Goal: Information Seeking & Learning: Learn about a topic

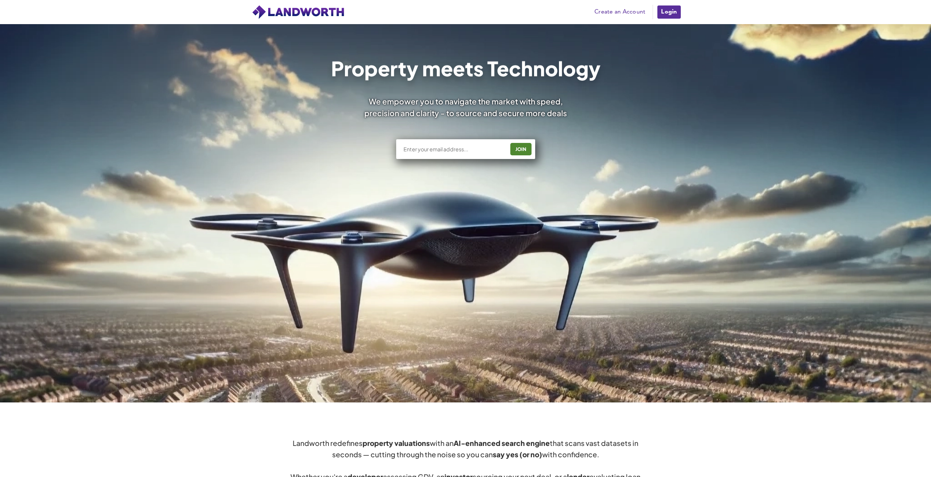
click at [670, 12] on link "Login" at bounding box center [669, 12] width 25 height 15
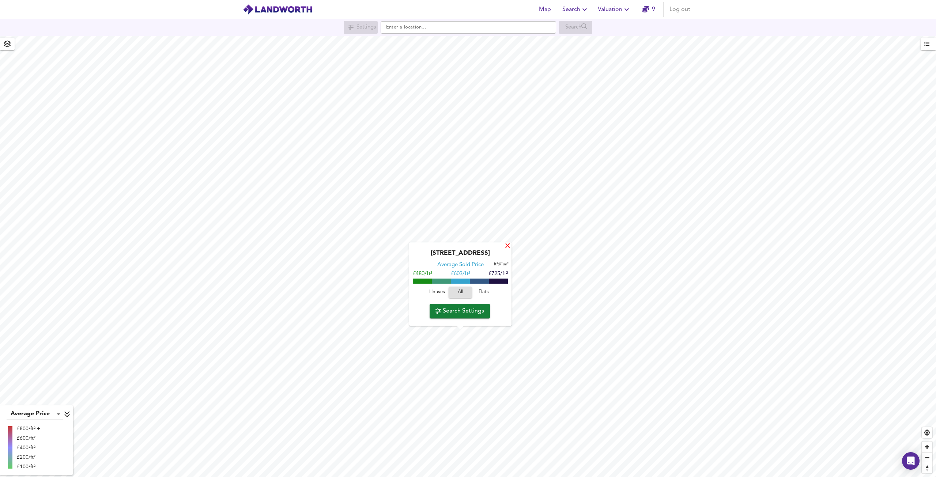
click at [510, 247] on div "X" at bounding box center [508, 246] width 6 height 7
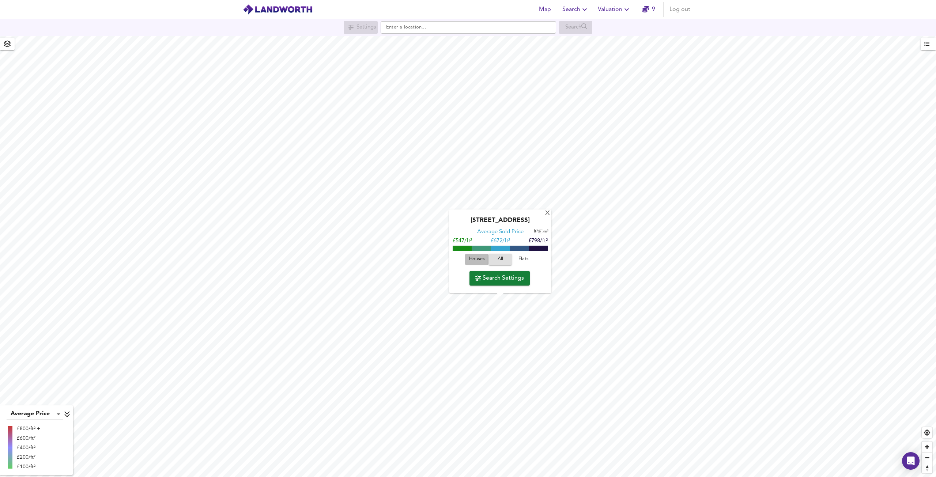
click at [476, 260] on span "Houses" at bounding box center [477, 260] width 20 height 8
click at [521, 256] on span "Flats" at bounding box center [524, 260] width 20 height 8
click at [503, 257] on span "All" at bounding box center [501, 260] width 20 height 8
click at [547, 212] on div "X" at bounding box center [548, 213] width 6 height 7
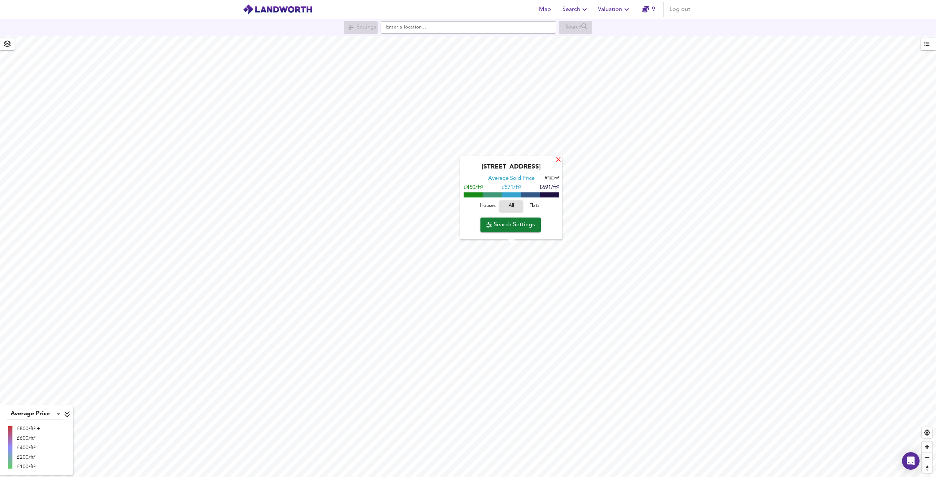
click at [561, 158] on div "X" at bounding box center [559, 160] width 6 height 7
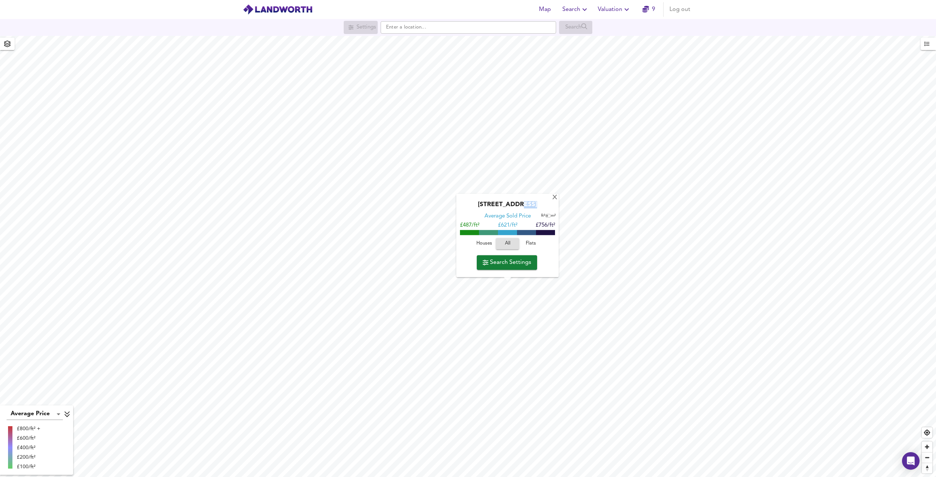
drag, startPoint x: 511, startPoint y: 202, endPoint x: 524, endPoint y: 200, distance: 13.8
click at [524, 200] on div "Brighton Road, GU7 1PL Average Sold Price ft² m² £487/ft² £ 621/ft² £756/ft² Ho…" at bounding box center [507, 235] width 102 height 83
click at [556, 198] on div "X" at bounding box center [555, 198] width 6 height 7
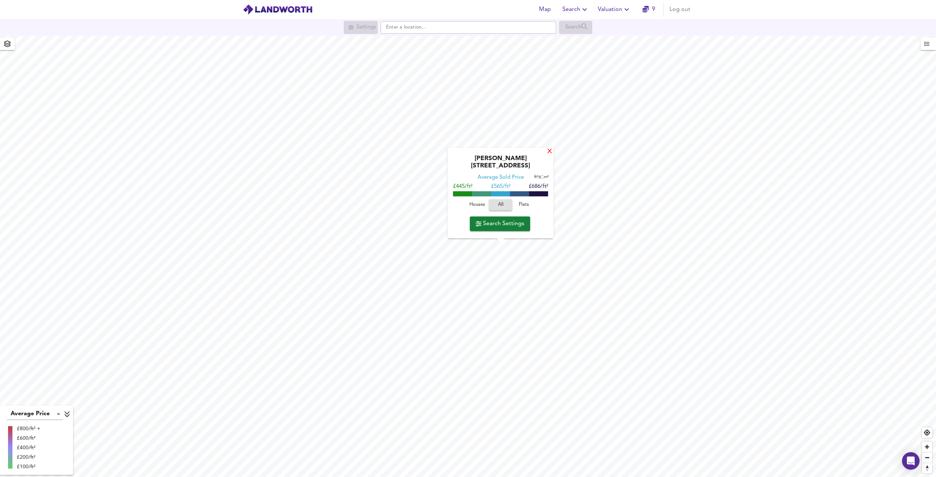
click at [547, 155] on div "X" at bounding box center [550, 152] width 6 height 7
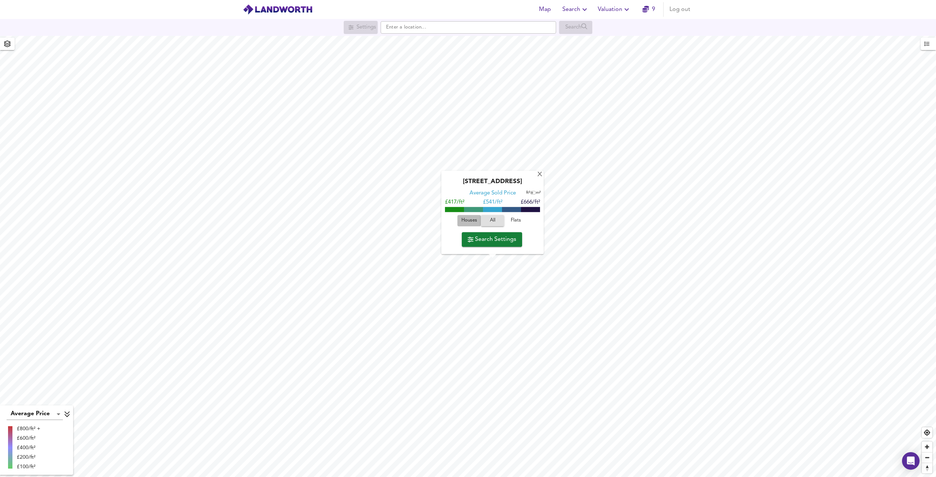
click at [476, 222] on span "Houses" at bounding box center [469, 221] width 20 height 8
click at [516, 222] on span "Flats" at bounding box center [516, 221] width 20 height 8
click at [501, 247] on div "Nightingale Road, GU7 3AG Average Sold Price ft² m² £363/ft² £ 475/ft² £588/ft²…" at bounding box center [492, 212] width 102 height 83
click at [500, 240] on span "Search Settings" at bounding box center [492, 239] width 49 height 10
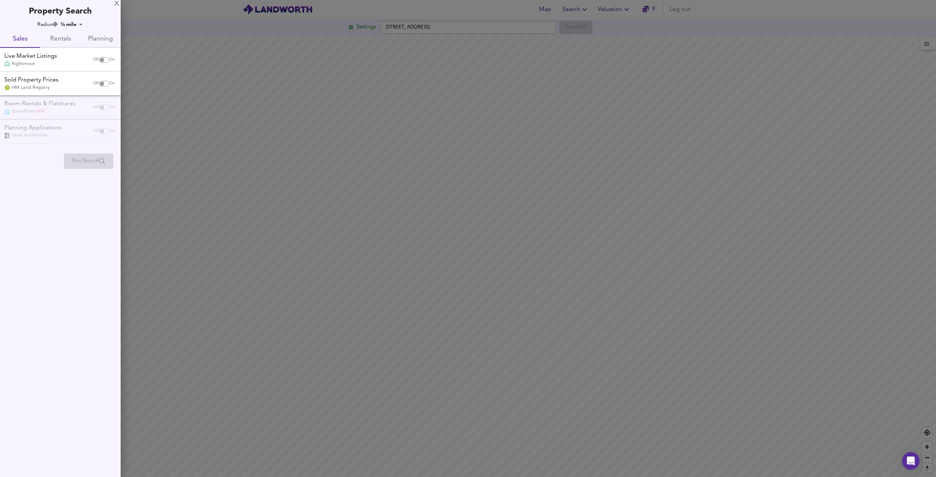
checkbox input "false"
checkbox input "true"
click at [58, 38] on span "Rentals" at bounding box center [60, 39] width 31 height 11
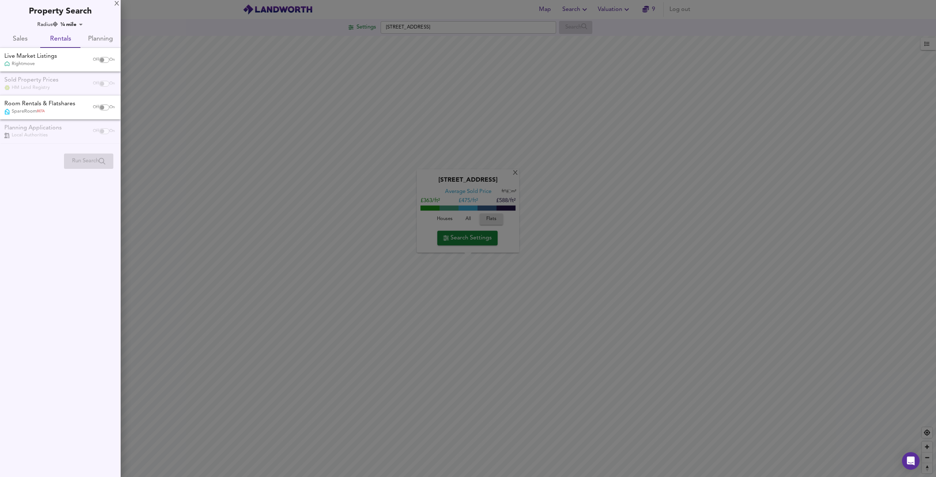
drag, startPoint x: 33, startPoint y: 37, endPoint x: 32, endPoint y: 42, distance: 5.0
click at [32, 37] on span "Sales" at bounding box center [19, 39] width 31 height 11
click at [101, 60] on input "checkbox" at bounding box center [102, 60] width 18 height 6
checkbox input "true"
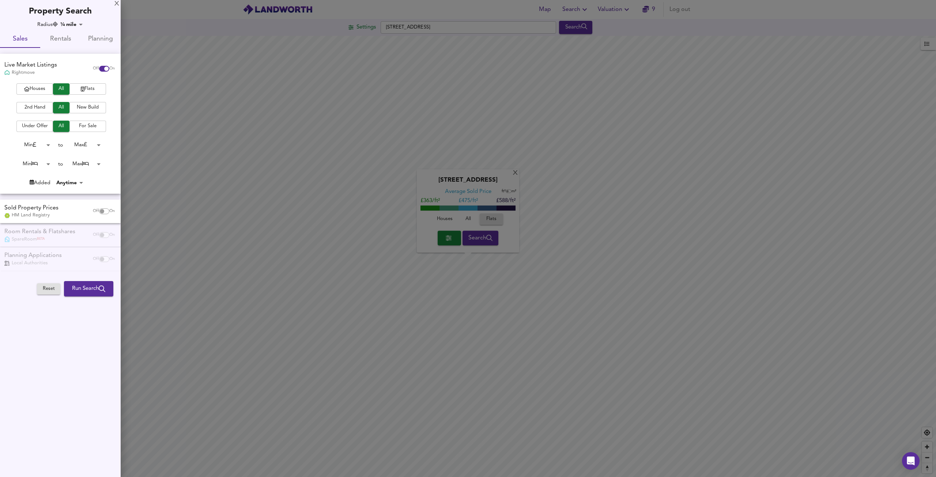
click at [50, 143] on body "Map Search Valuation 9 Log out Settings Nightingale Road, GU7 3AG Search X Nigh…" at bounding box center [468, 238] width 936 height 477
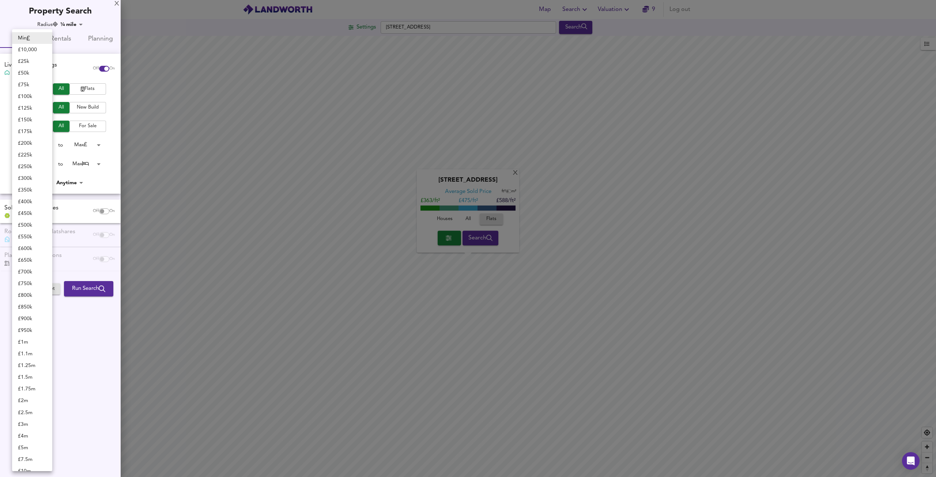
click at [26, 100] on li "£ 100k" at bounding box center [32, 97] width 40 height 12
type input "100000"
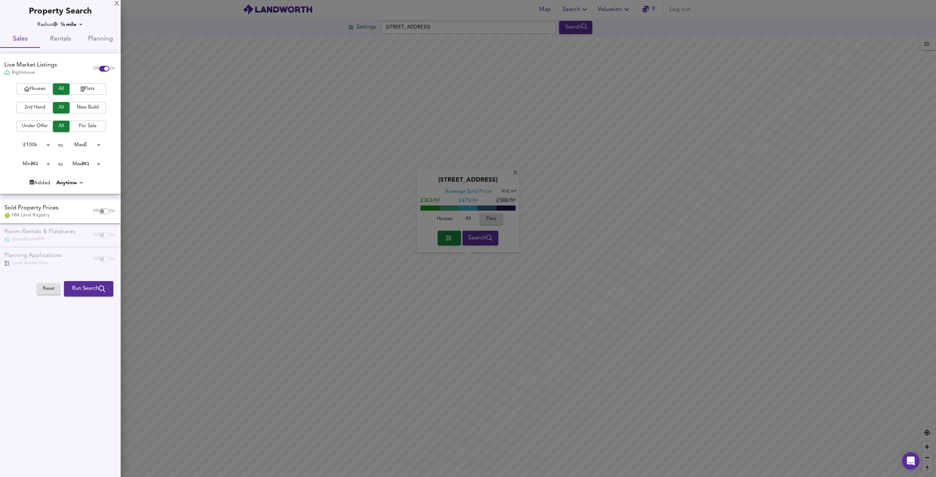
click at [94, 146] on body "Map Search Valuation 9 Log out Settings Nightingale Road, GU7 3AG Search X Nigh…" at bounding box center [468, 238] width 936 height 477
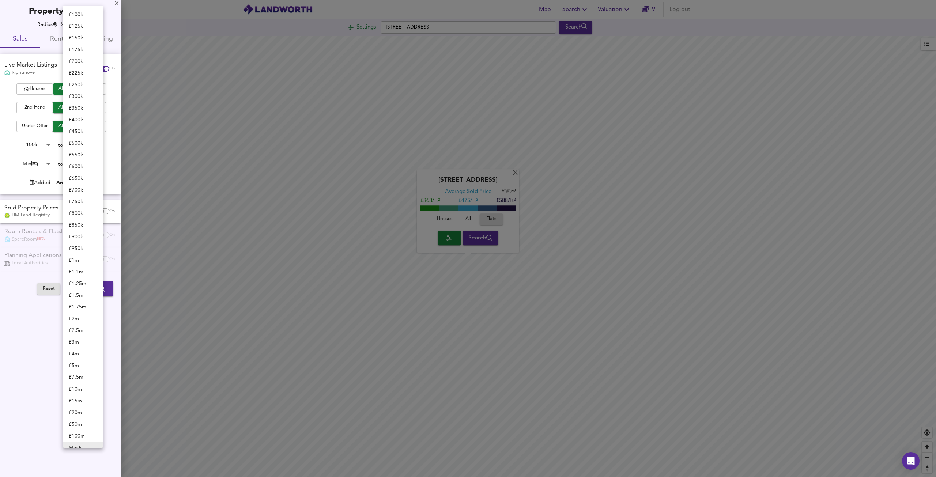
scroll to position [6, 0]
click at [80, 257] on li "£ 1m" at bounding box center [83, 255] width 40 height 12
type input "1000000"
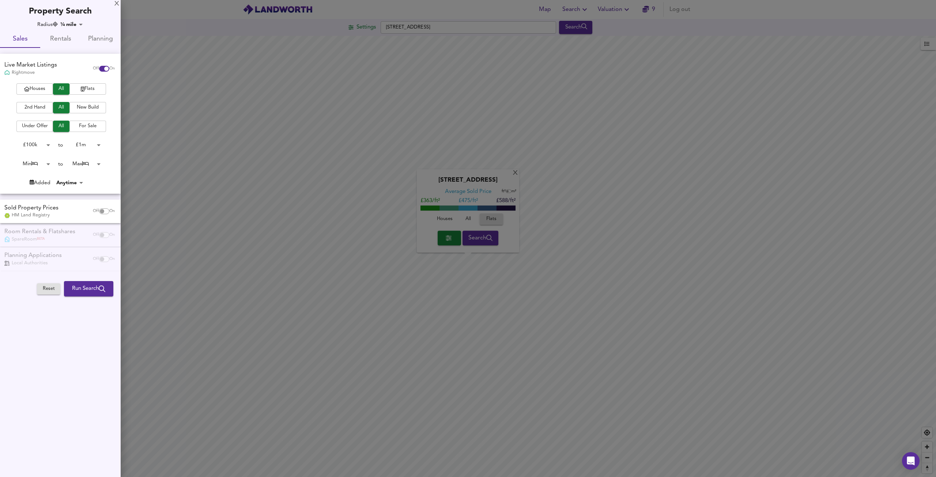
click at [89, 162] on body "Map Search Valuation 9 Log out Settings Nightingale Road, GU7 3AG Search X Nigh…" at bounding box center [468, 238] width 936 height 477
click at [82, 83] on li "4 Bed" at bounding box center [83, 82] width 40 height 12
type input "4"
click at [83, 284] on span "Run Search" at bounding box center [88, 289] width 33 height 10
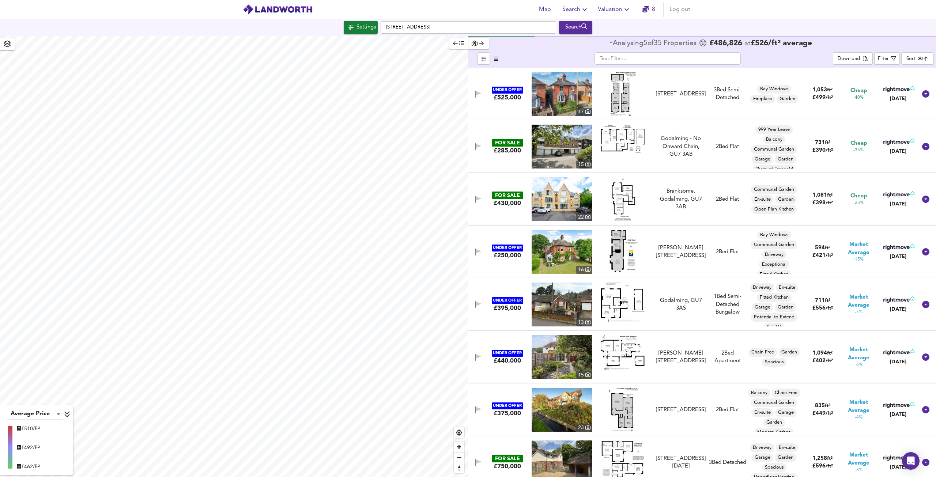
click at [486, 200] on div "FOR SALE £430,000" at bounding box center [507, 200] width 43 height 16
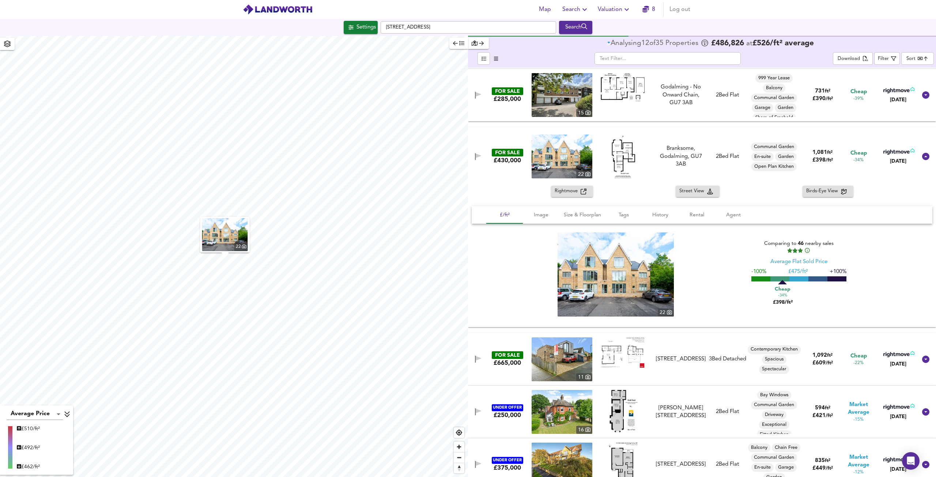
scroll to position [110, 0]
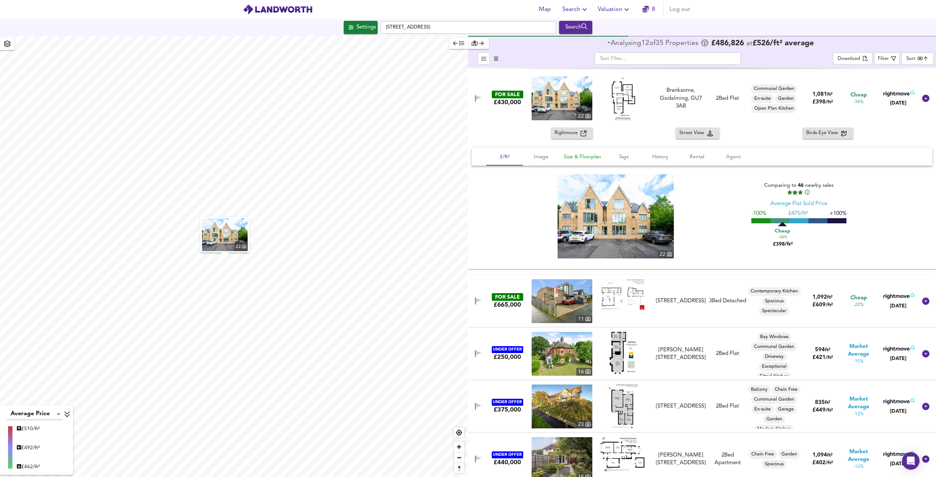
click at [583, 151] on button "Size & Floorplan" at bounding box center [583, 157] width 46 height 18
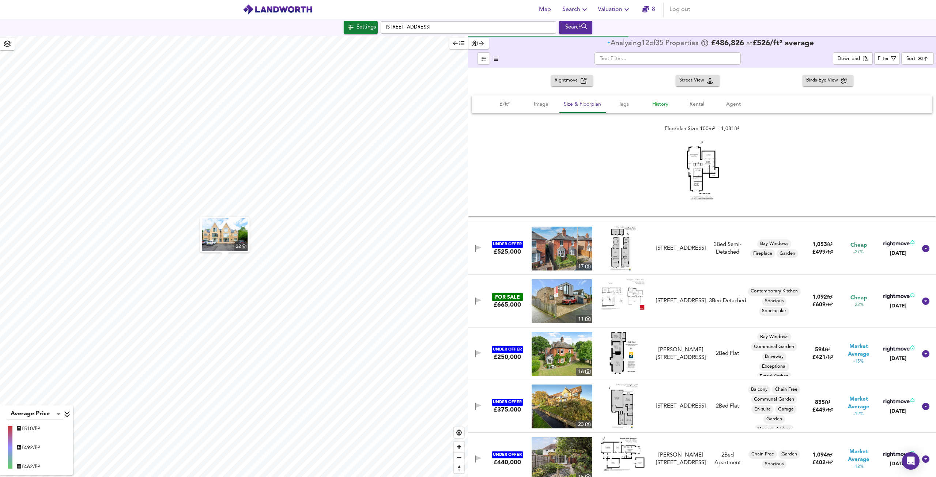
scroll to position [57, 0]
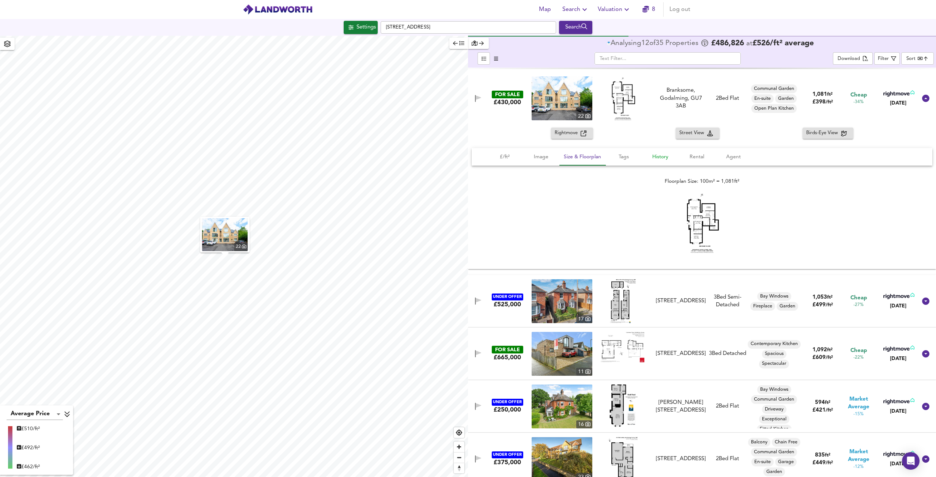
click at [651, 159] on span "History" at bounding box center [661, 157] width 28 height 9
click at [697, 155] on span "Rental" at bounding box center [697, 157] width 28 height 9
click at [636, 100] on img at bounding box center [623, 98] width 32 height 44
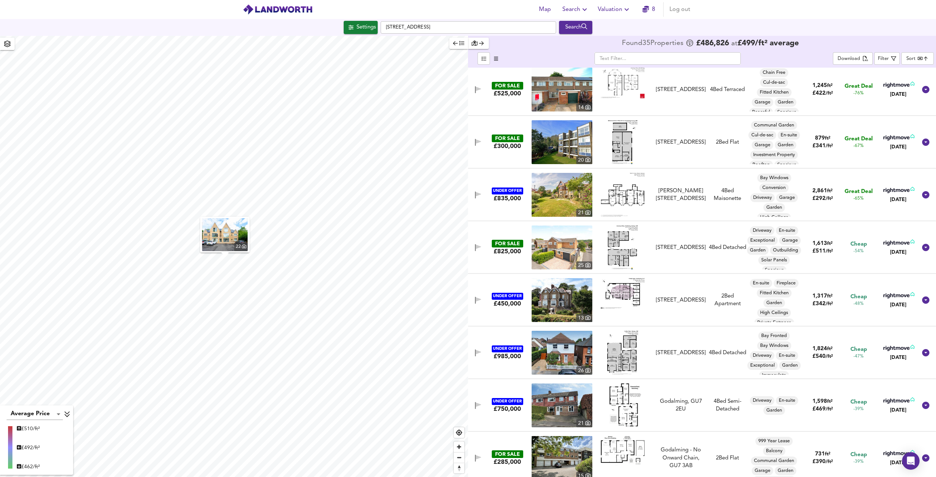
click at [527, 55] on div "​" at bounding box center [668, 58] width 331 height 12
click at [483, 43] on icon "button" at bounding box center [481, 43] width 5 height 4
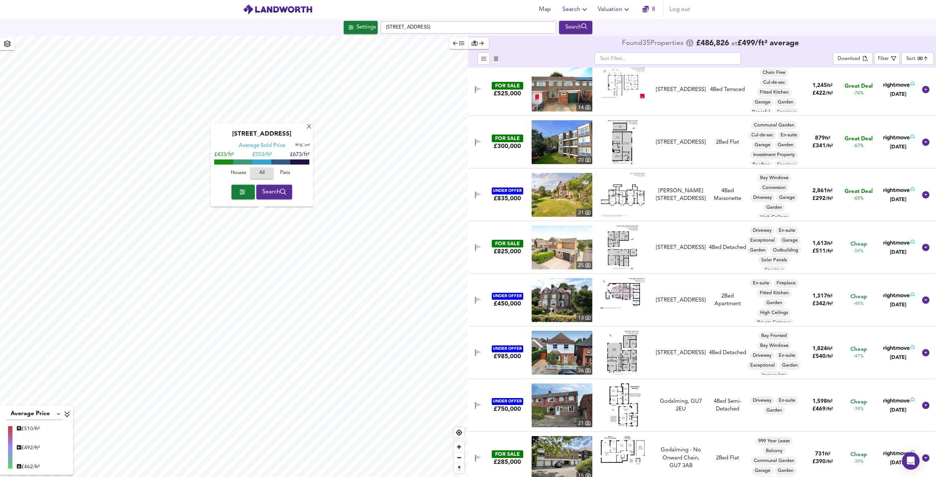
click at [245, 197] on span "button" at bounding box center [243, 192] width 12 height 10
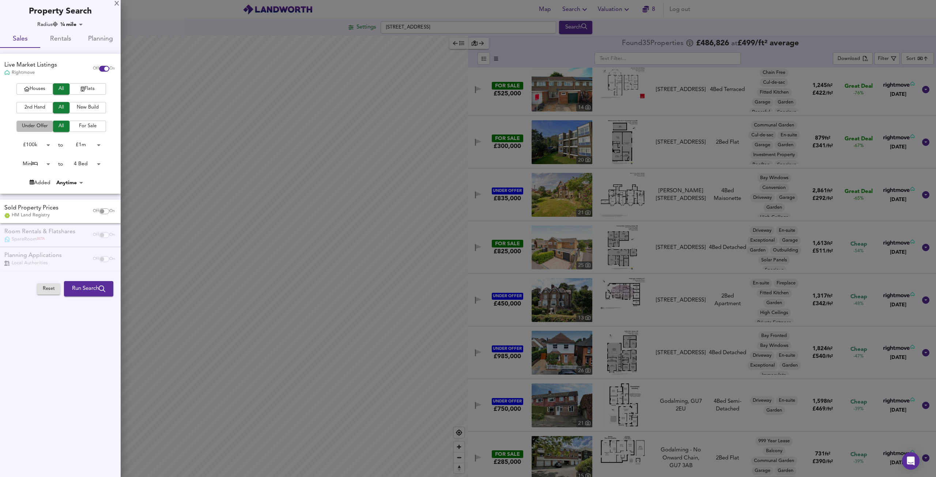
click at [37, 123] on span "Under Offer" at bounding box center [34, 126] width 29 height 8
click at [87, 294] on span "Run Search" at bounding box center [88, 289] width 33 height 10
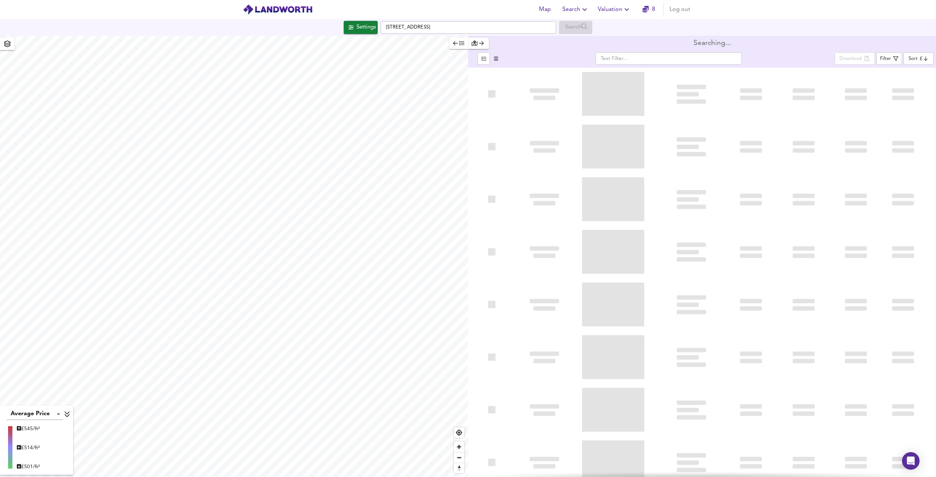
type input "bestdeal"
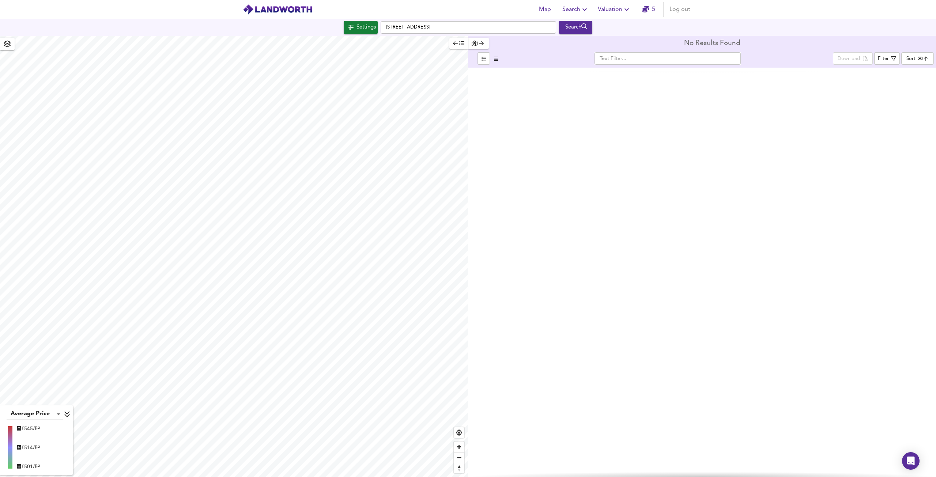
click at [573, 11] on span "Search" at bounding box center [576, 9] width 27 height 10
click at [582, 28] on li "New Search" at bounding box center [576, 26] width 72 height 13
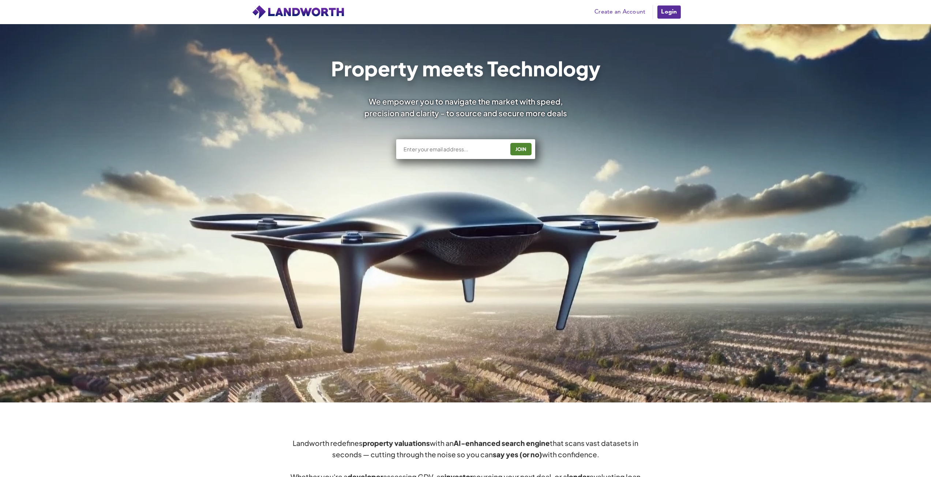
click at [673, 10] on link "Login" at bounding box center [669, 12] width 25 height 15
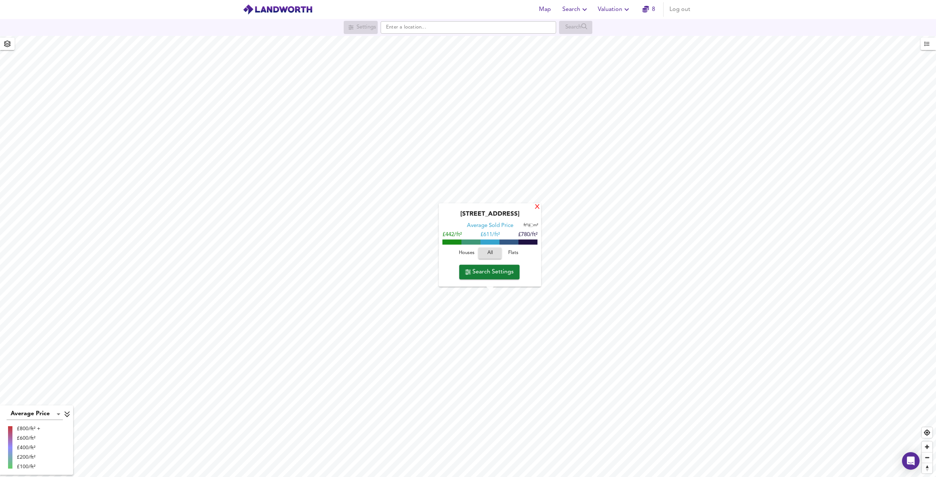
click at [539, 206] on div "X" at bounding box center [537, 207] width 6 height 7
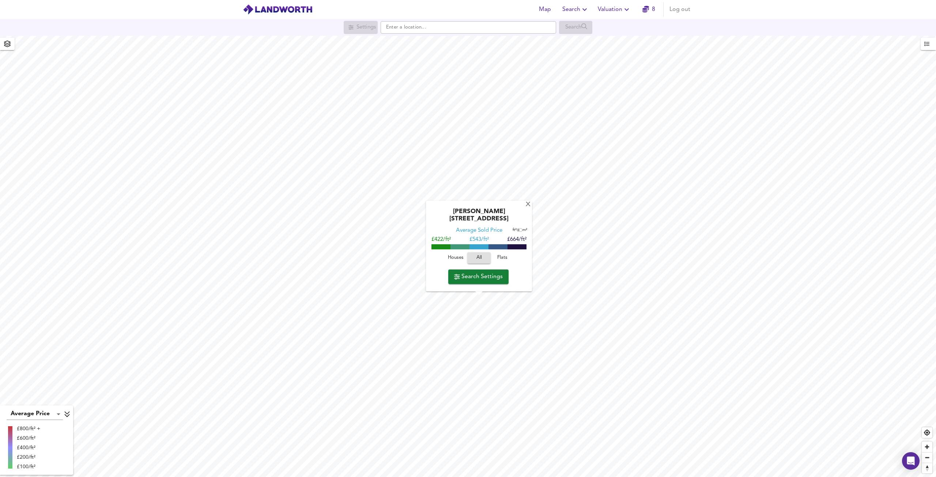
click at [490, 281] on span "Search Settings" at bounding box center [478, 277] width 49 height 10
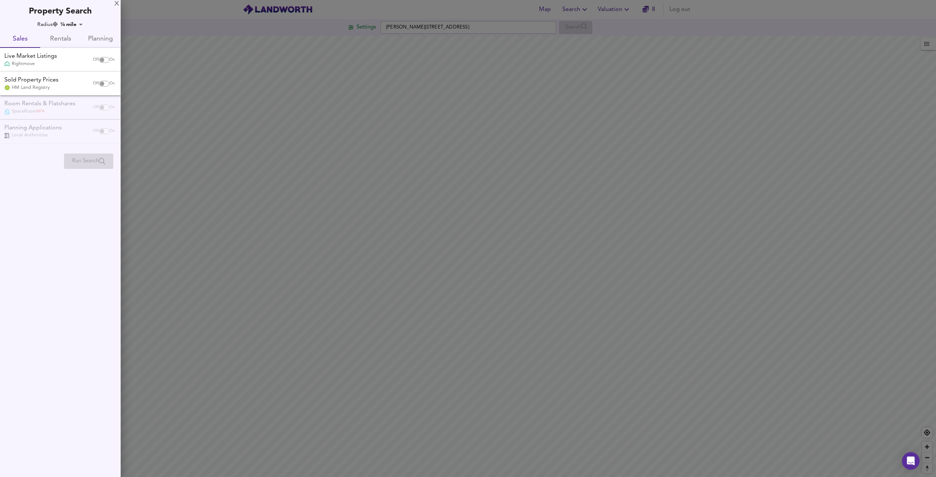
checkbox input "false"
checkbox input "true"
click at [99, 59] on input "checkbox" at bounding box center [102, 60] width 18 height 6
checkbox input "true"
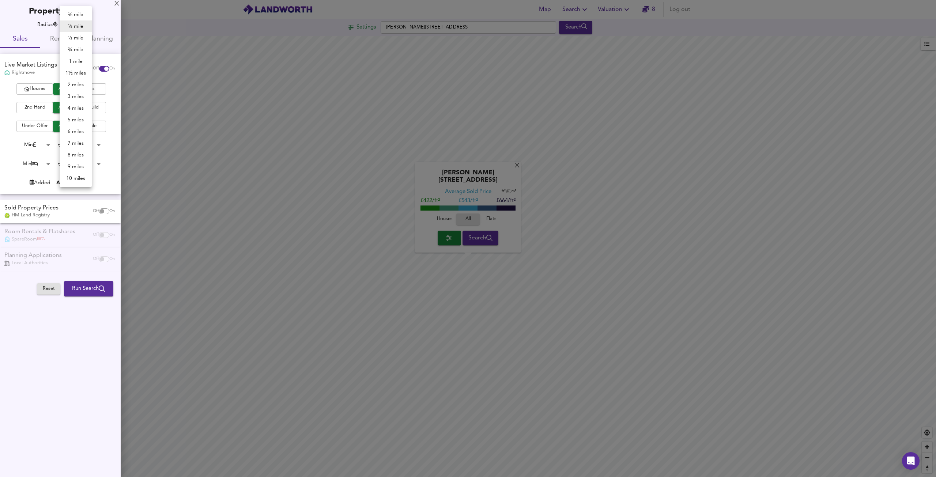
click at [80, 24] on body "Map Search Valuation 8 Log out Settings Marshall Road, GU7 3AS Search X Marshal…" at bounding box center [468, 238] width 936 height 477
click at [78, 38] on li "½ mile" at bounding box center [76, 38] width 32 height 12
click at [76, 23] on body "Map Search Valuation 8 Log out Settings Marshall Road, GU7 3AS Search X Marshal…" at bounding box center [468, 238] width 936 height 477
click at [79, 26] on li "¼ mile" at bounding box center [76, 26] width 32 height 12
type input "402"
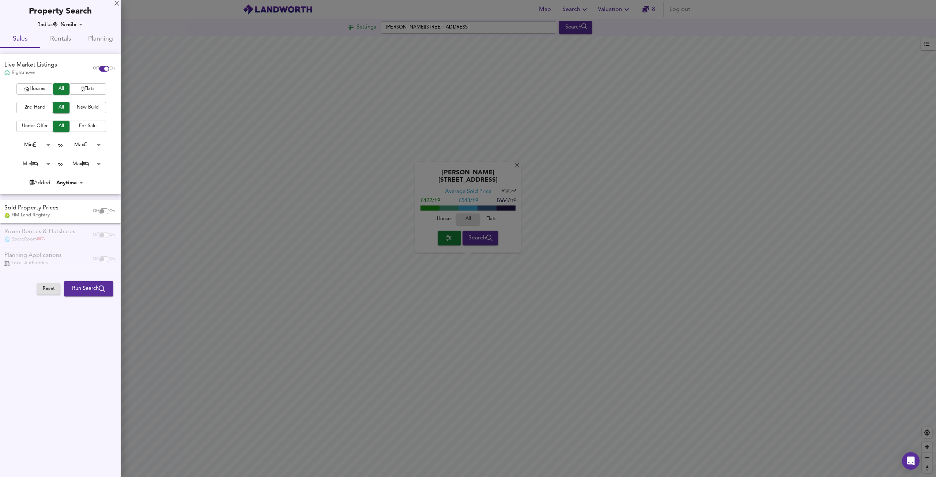
click at [38, 88] on span "Houses" at bounding box center [34, 89] width 29 height 8
click at [82, 107] on span "New Build" at bounding box center [87, 108] width 29 height 8
click at [40, 124] on span "Under Offer" at bounding box center [34, 126] width 29 height 8
click at [87, 285] on span "Run Search" at bounding box center [88, 289] width 33 height 10
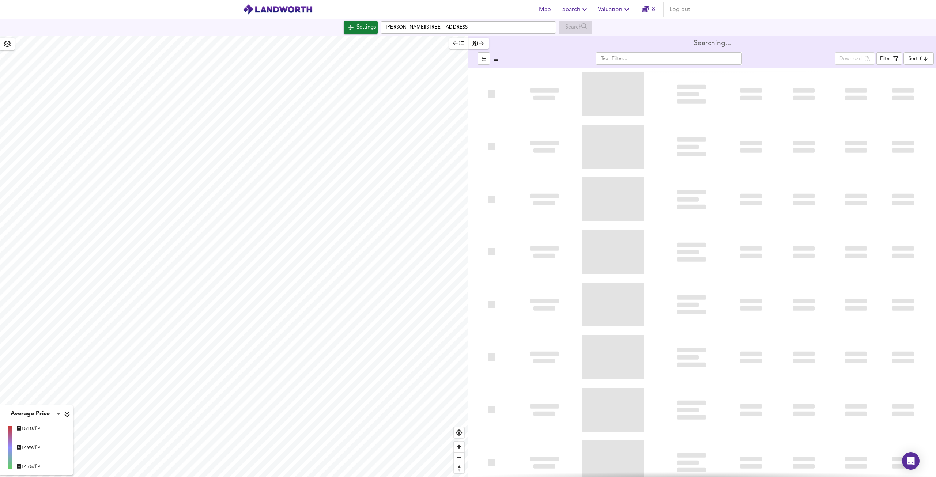
type input "bestdeal"
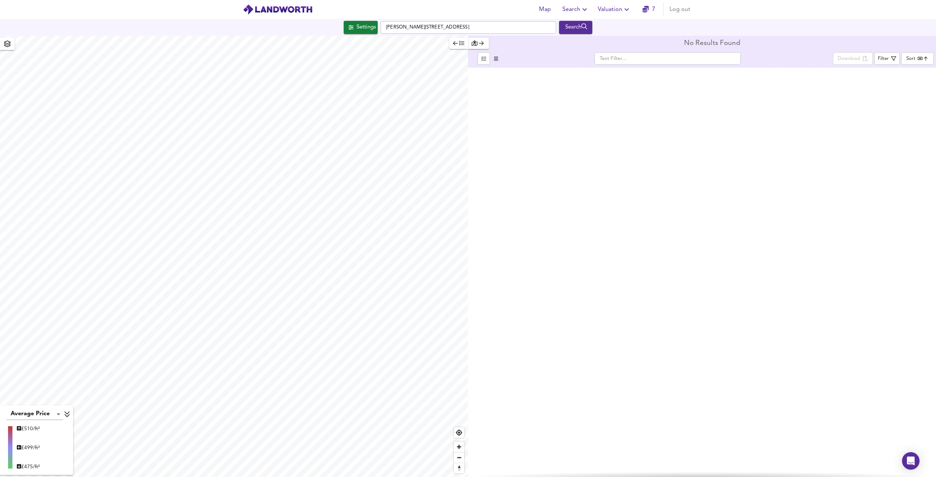
type input "768"
click at [460, 47] on span "button" at bounding box center [458, 43] width 11 height 8
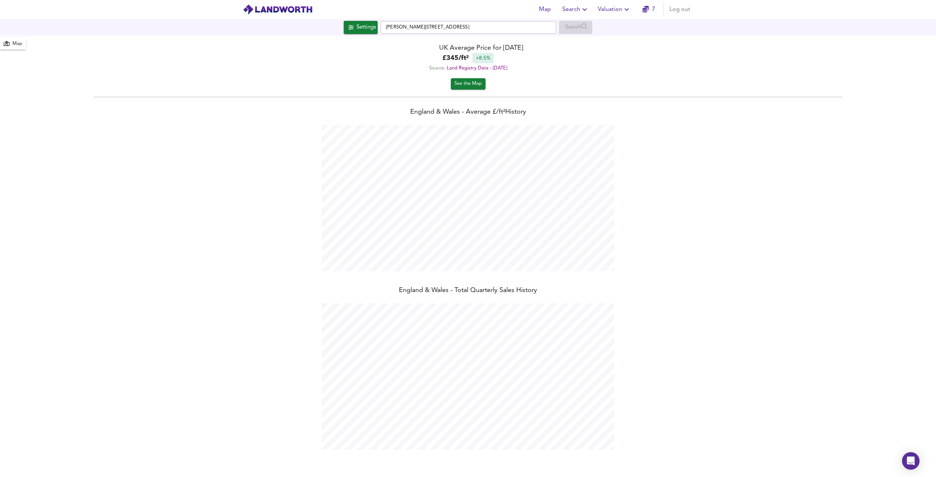
scroll to position [477, 936]
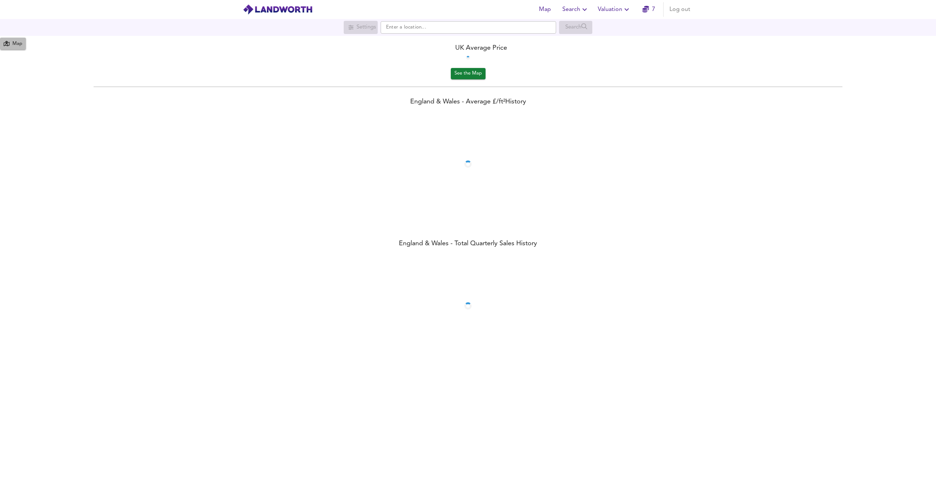
click at [17, 43] on div "Map" at bounding box center [17, 44] width 10 height 8
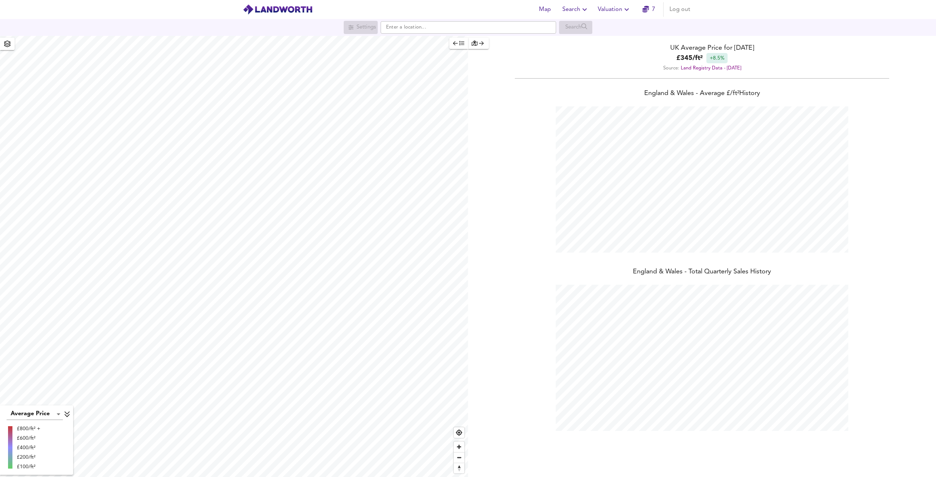
scroll to position [477, 936]
click at [478, 40] on div "button" at bounding box center [479, 43] width 14 height 8
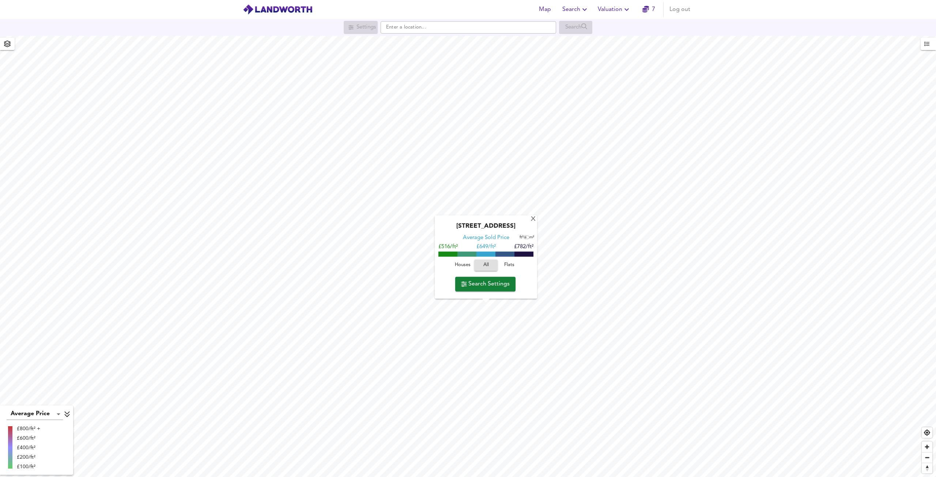
click at [492, 289] on span "Search Settings" at bounding box center [485, 284] width 49 height 10
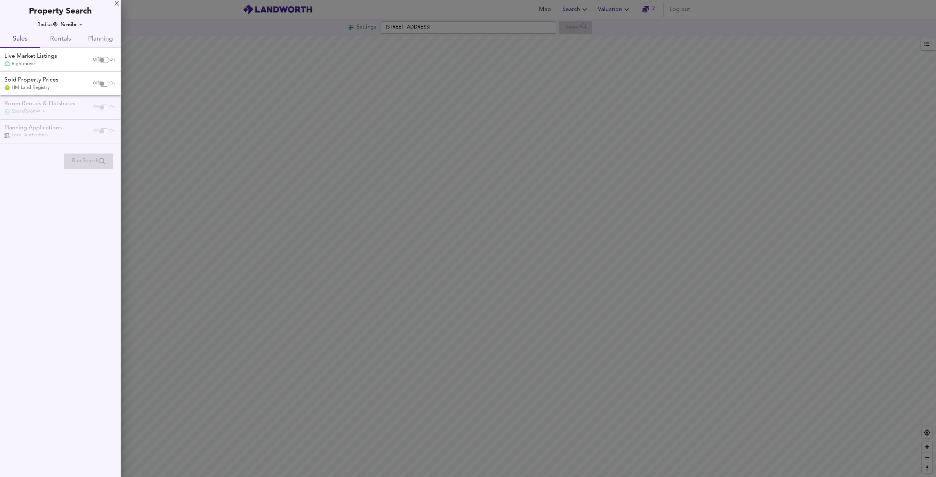
click at [99, 57] on input "checkbox" at bounding box center [102, 60] width 18 height 6
checkbox input "true"
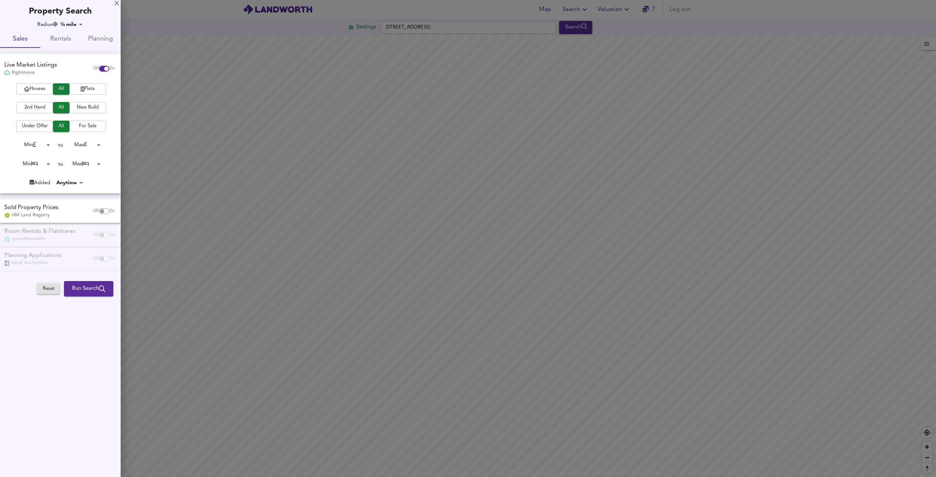
checkbox input "false"
checkbox input "true"
click at [31, 89] on span "Houses" at bounding box center [34, 89] width 29 height 8
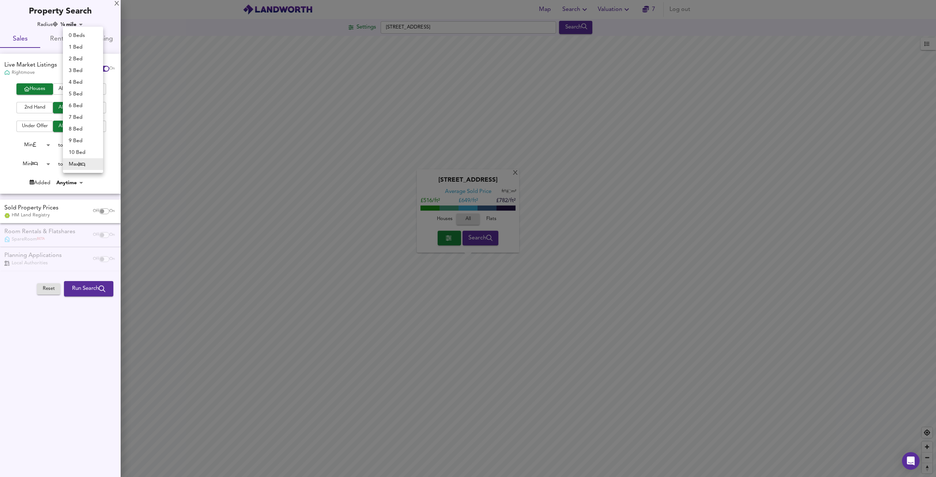
click at [86, 163] on body "Map Search Valuation 7 Log out Settings Brighton Road, GU7 1PL Search X Brighto…" at bounding box center [468, 238] width 936 height 477
click at [82, 83] on li "4 Bed" at bounding box center [83, 82] width 40 height 12
type input "4"
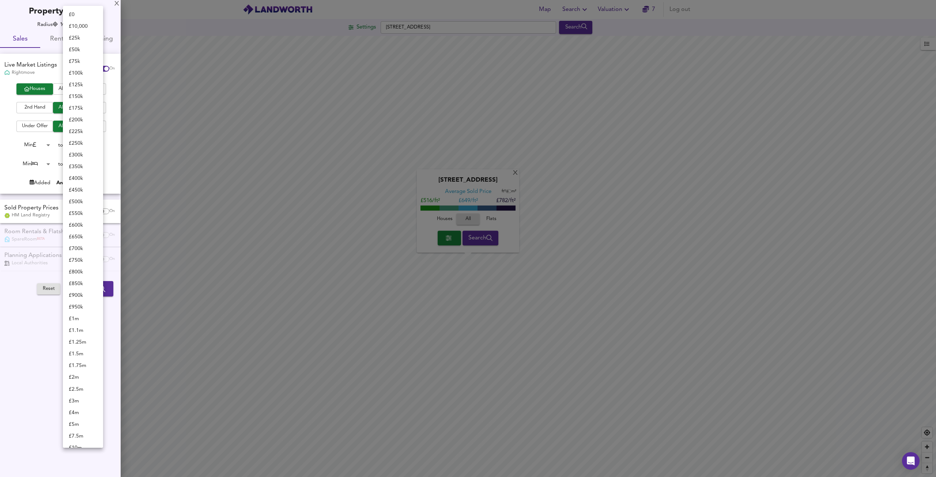
click at [88, 143] on body "Map Search Valuation 7 Log out Settings Brighton Road, GU7 1PL Search X Brighto…" at bounding box center [468, 238] width 936 height 477
click at [20, 336] on div at bounding box center [468, 238] width 936 height 477
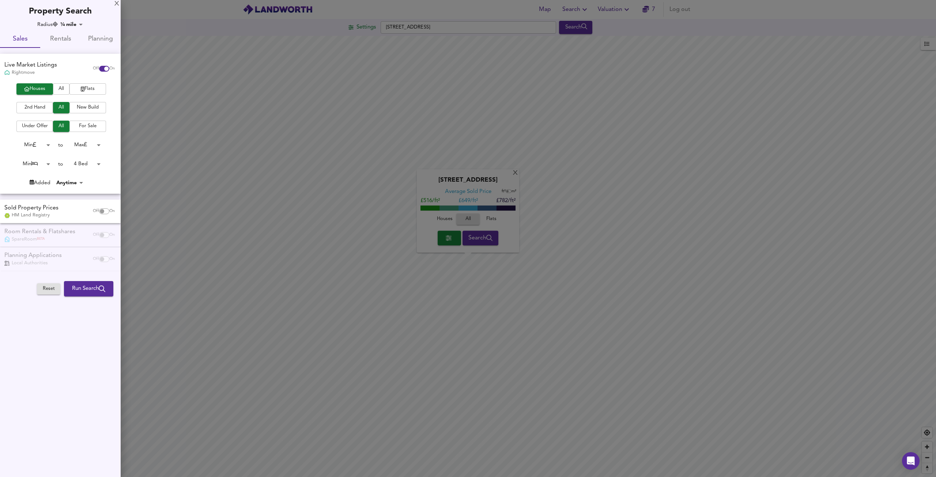
click at [81, 300] on li "£ 50m" at bounding box center [78, 297] width 30 height 7
type input "50000000"
click at [84, 291] on span "Run Search" at bounding box center [88, 289] width 33 height 10
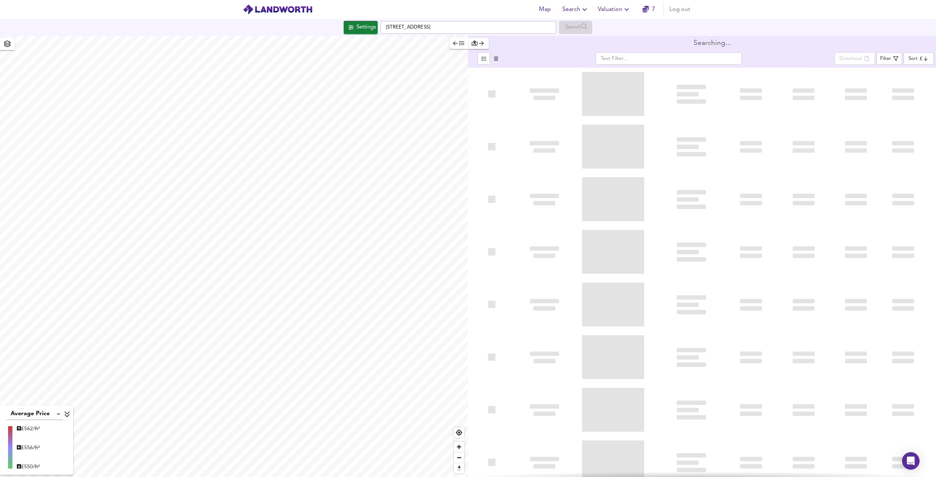
type input "bestdeal"
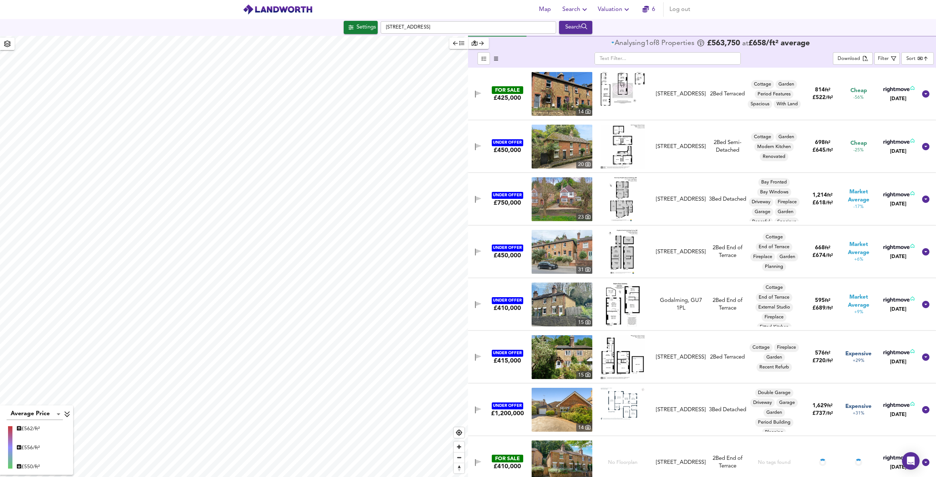
click at [685, 187] on div "UNDER OFFER £750,000 23 Brighton Road, Godalming, GU7 1PW Brighton Road, Godalm…" at bounding box center [694, 199] width 448 height 44
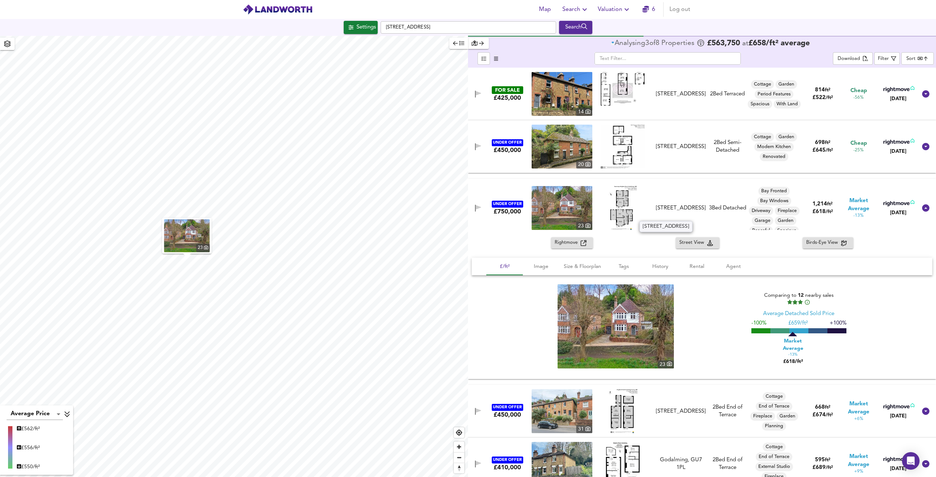
click at [688, 204] on div "Brighton Road, Godalming, GU7 1PW" at bounding box center [681, 208] width 50 height 8
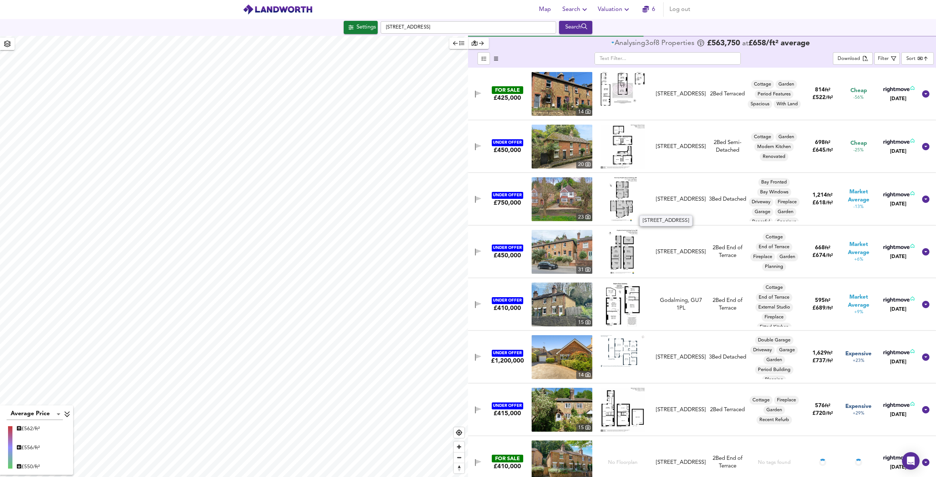
click at [672, 196] on div "Brighton Road, Godalming, GU7 1PW" at bounding box center [681, 200] width 50 height 8
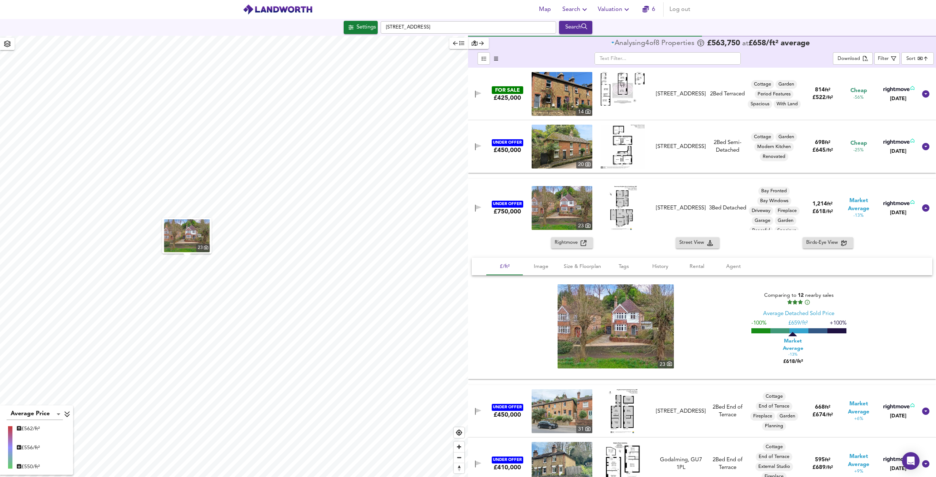
click at [672, 196] on div "UNDER OFFER £750,000 23 Brighton Road, Godalming, GU7 1PW Brighton Road, Godalm…" at bounding box center [694, 208] width 448 height 44
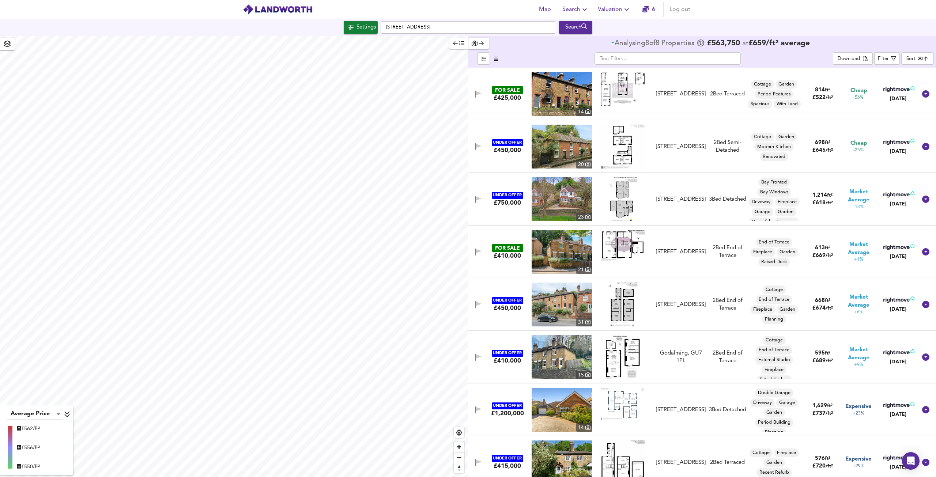
click at [3, 1] on header "Map Search Valuation 6 Log out" at bounding box center [468, 9] width 936 height 19
click at [694, 98] on div "Brighton Road, Godalming, Surrey, GU7 1PL" at bounding box center [681, 94] width 50 height 8
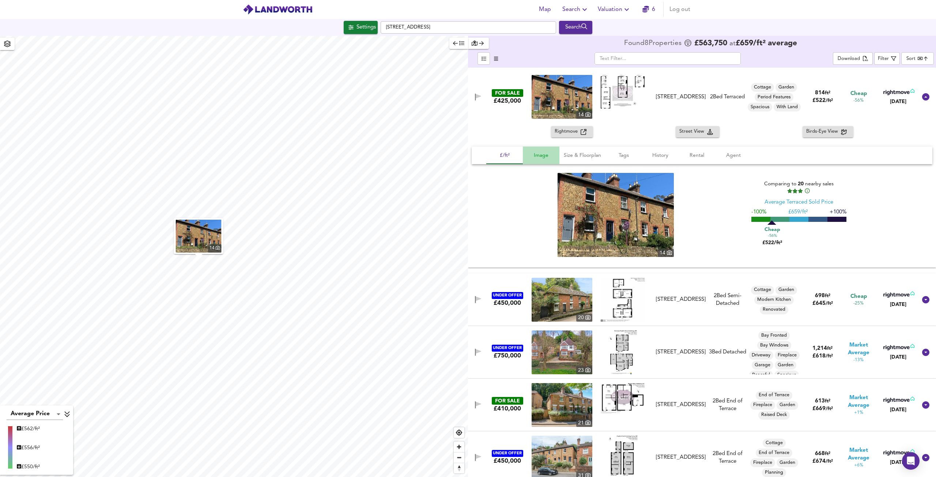
click at [546, 159] on span "Image" at bounding box center [541, 155] width 28 height 9
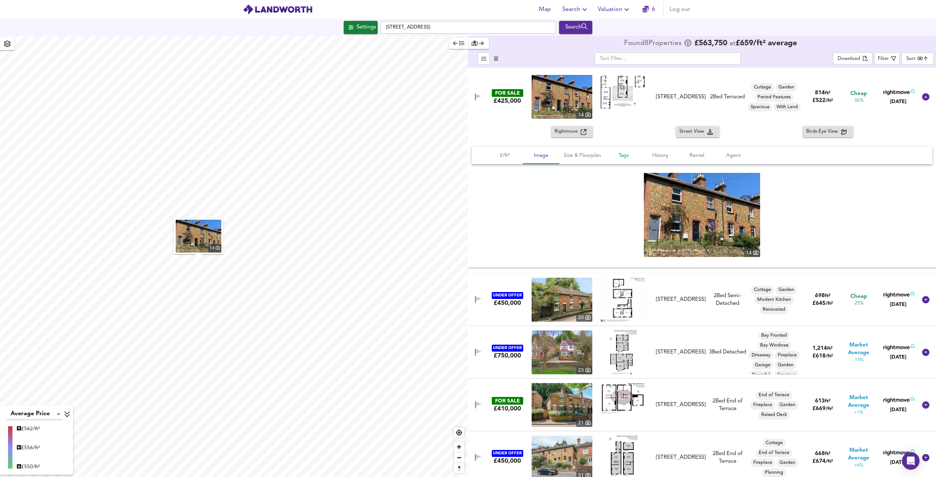
drag, startPoint x: 582, startPoint y: 157, endPoint x: 616, endPoint y: 158, distance: 33.3
click at [583, 157] on span "Size & Floorplan" at bounding box center [582, 155] width 37 height 9
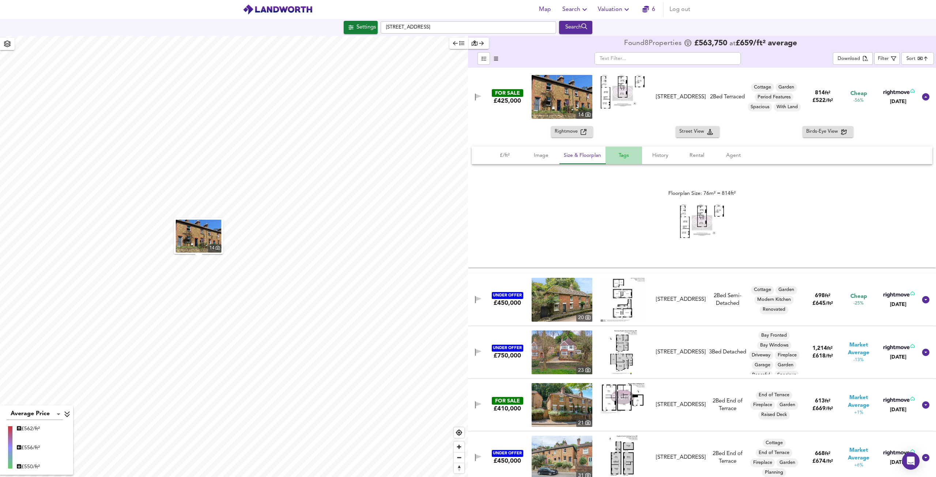
click at [623, 157] on span "Tags" at bounding box center [624, 155] width 28 height 9
click at [661, 155] on span "History" at bounding box center [661, 155] width 28 height 9
drag, startPoint x: 699, startPoint y: 154, endPoint x: 707, endPoint y: 156, distance: 7.5
click at [700, 154] on span "Rental" at bounding box center [697, 155] width 28 height 9
click at [729, 156] on span "Agent" at bounding box center [734, 155] width 28 height 9
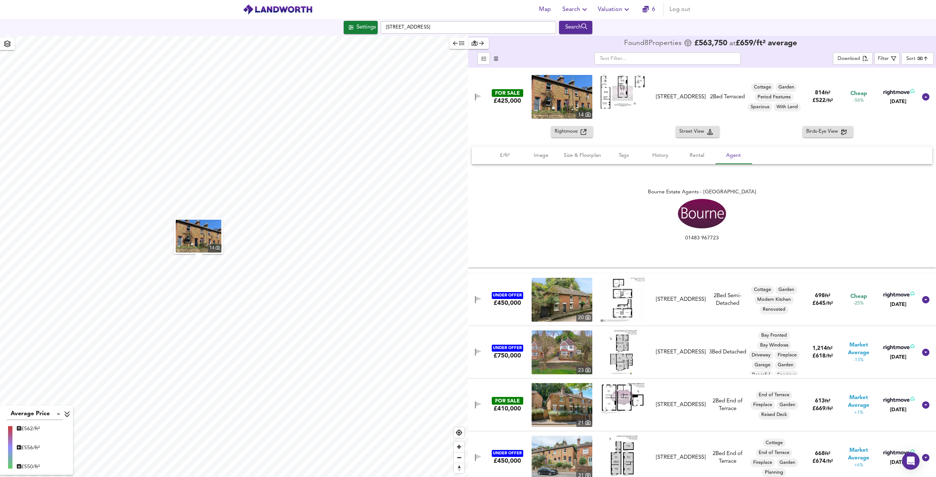
click at [628, 121] on div "FOR SALE £425,000 14 Brighton Road, Godalming, Surrey, GU7 1PL Brighton Road, G…" at bounding box center [702, 97] width 468 height 59
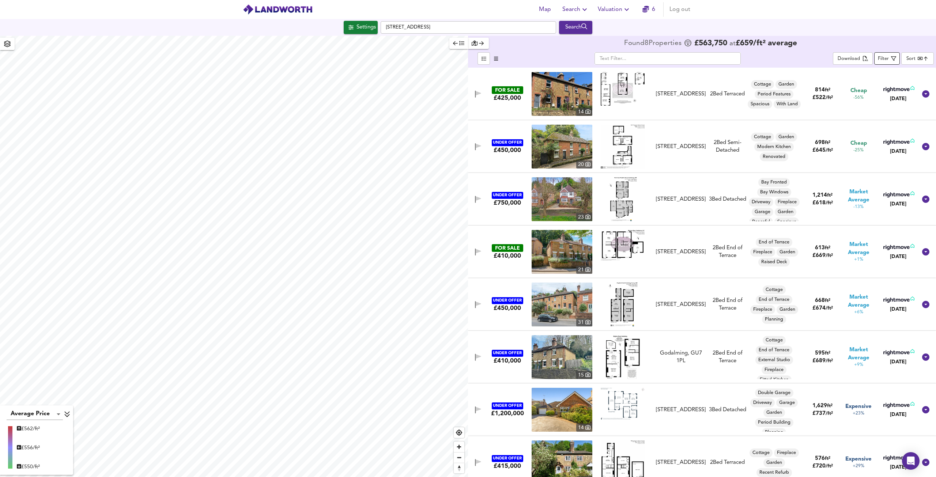
click at [887, 59] on div "Filter" at bounding box center [883, 59] width 11 height 8
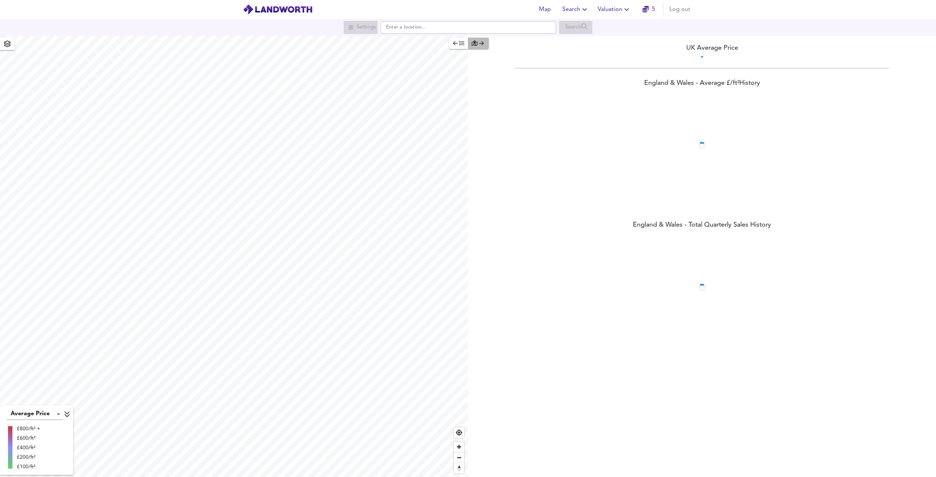
click at [482, 44] on icon "button" at bounding box center [481, 43] width 5 height 5
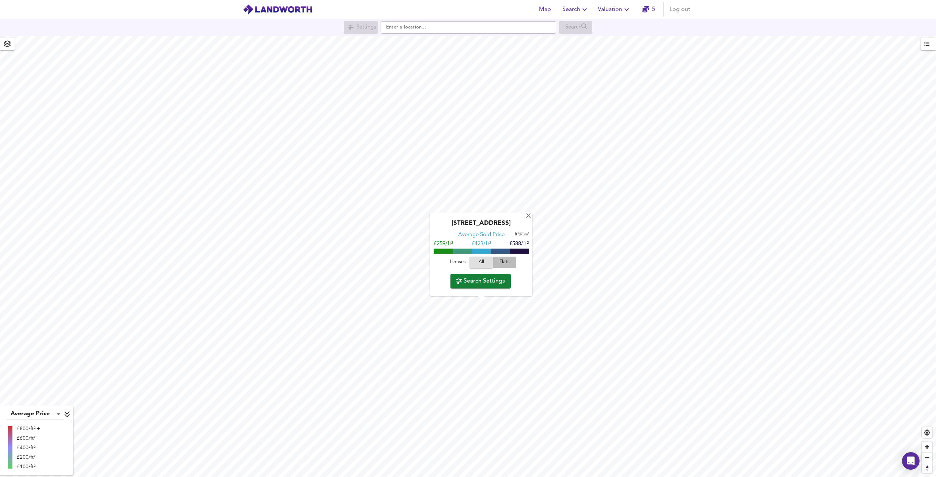
click at [511, 260] on span "Flats" at bounding box center [505, 263] width 20 height 8
click at [456, 260] on span "Houses" at bounding box center [458, 263] width 20 height 8
click at [9, 46] on icon "button" at bounding box center [7, 44] width 7 height 7
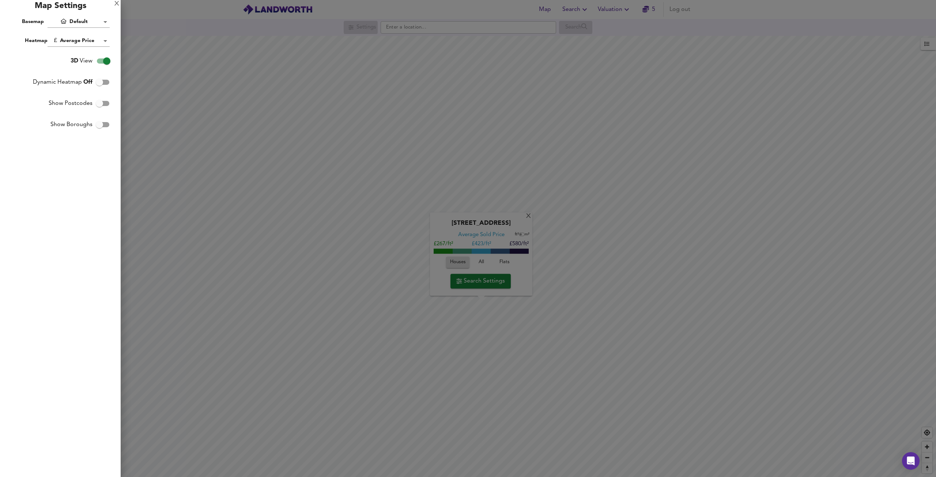
click at [91, 41] on body "Map Search Valuation 5 Log out Settings Search X Potters Hill Cottages, OX29 9Q…" at bounding box center [468, 238] width 936 height 477
click at [93, 70] on li "1yr Price Change" at bounding box center [81, 67] width 67 height 13
type input "lwc1y"
click at [119, 3] on div "X" at bounding box center [116, 3] width 5 height 5
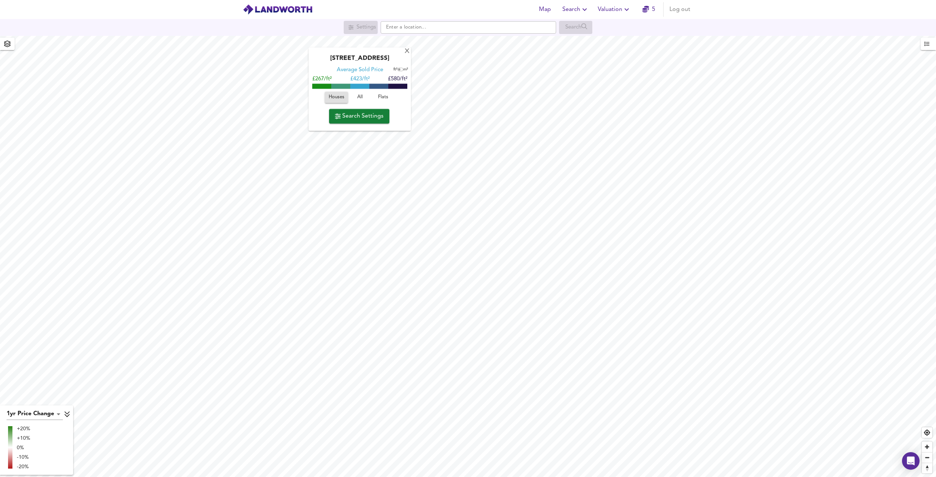
click at [8, 43] on icon "button" at bounding box center [7, 44] width 7 height 7
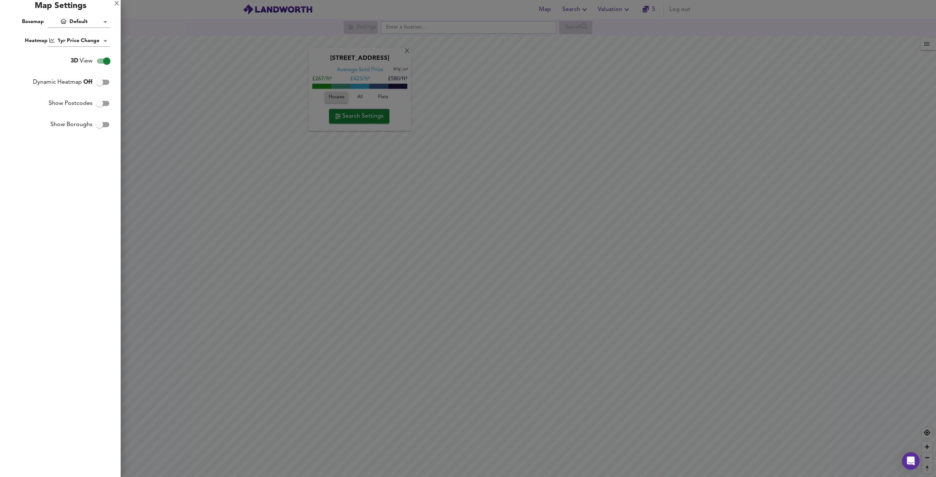
click at [94, 43] on body "Map Search Valuation 5 Log out Settings Search X Potters Hill Cottages, OX29 9Q…" at bounding box center [468, 238] width 936 height 477
click at [94, 64] on li "3yr Price Change" at bounding box center [81, 67] width 67 height 13
type input "lwc3y"
click at [93, 24] on body "Map Search Valuation 5 Log out Settings Search X Potters Hill Cottages, OX29 9Q…" at bounding box center [468, 238] width 936 height 477
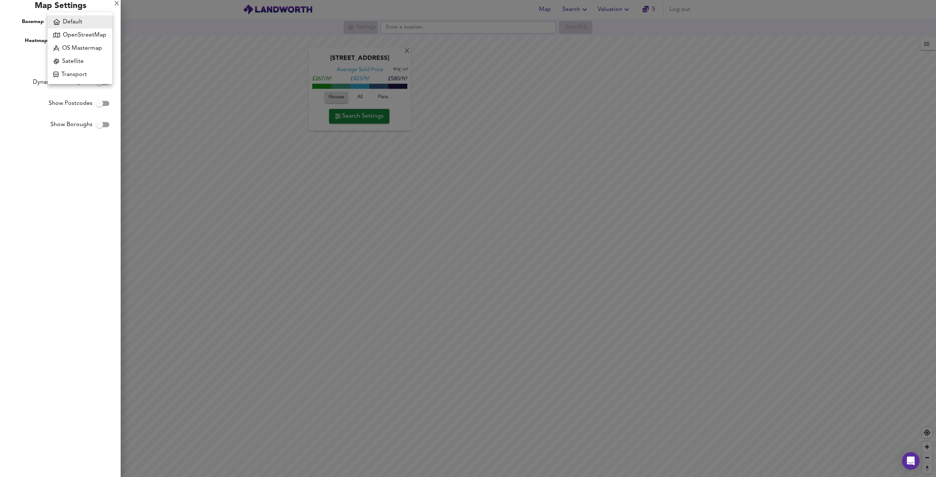
click at [98, 21] on li "Default" at bounding box center [80, 21] width 65 height 13
click at [95, 42] on body "Map Search Valuation 5 Log out Settings Search X Potters Hill Cottages, OX29 9Q…" at bounding box center [468, 238] width 936 height 477
click at [93, 84] on li "1yr Sales Change" at bounding box center [81, 81] width 67 height 13
type input "sc1y"
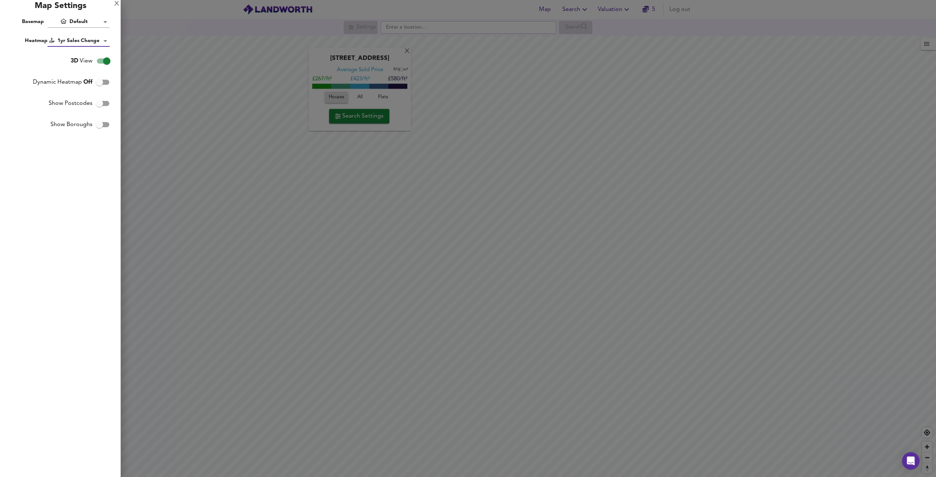
click at [91, 37] on body "Map Search Valuation 5 Log out Settings Search X Potters Hill Cottages, OX29 9Q…" at bounding box center [468, 238] width 936 height 477
click at [88, 96] on li "3yr Sales Change" at bounding box center [81, 94] width 67 height 13
type input "sc3y"
click at [119, 6] on div "X" at bounding box center [116, 3] width 5 height 5
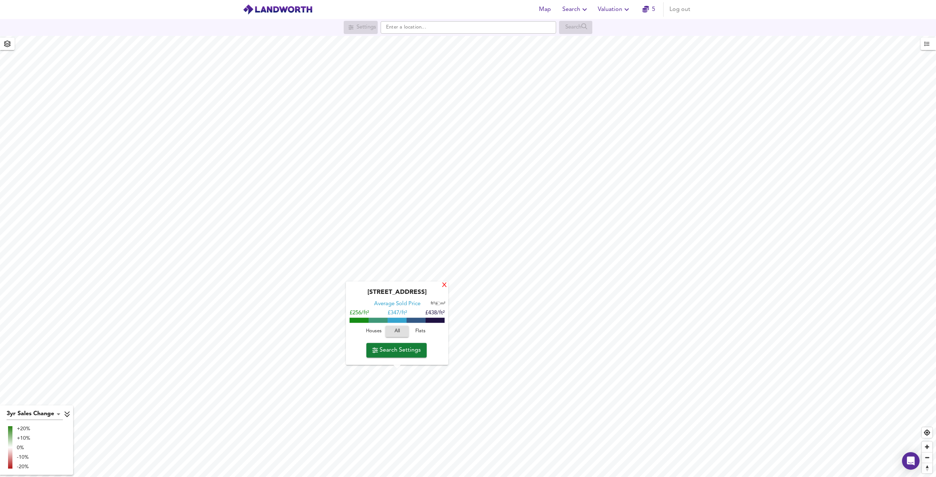
click at [448, 285] on div "X" at bounding box center [444, 285] width 6 height 7
